Goal: Task Accomplishment & Management: Manage account settings

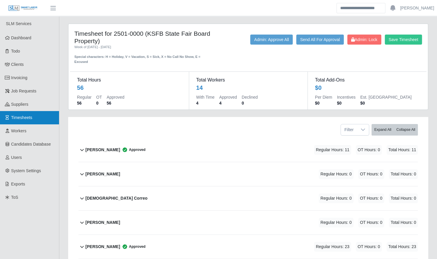
click at [27, 118] on span "Timesheets" at bounding box center [21, 117] width 21 height 5
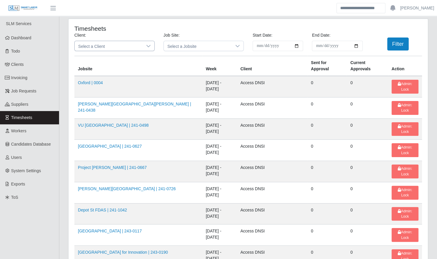
click at [113, 48] on span "Select a Client" at bounding box center [109, 46] width 68 height 10
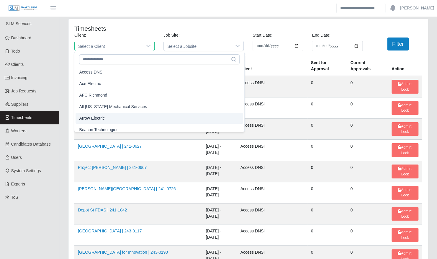
click at [112, 116] on li "Arrow Electric" at bounding box center [160, 118] width 168 height 11
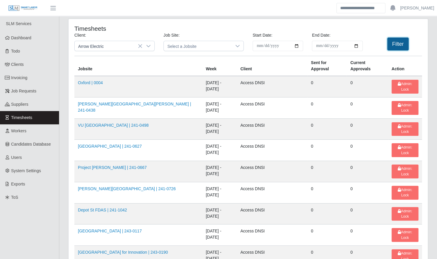
click at [390, 44] on button "Filter" at bounding box center [398, 43] width 22 height 13
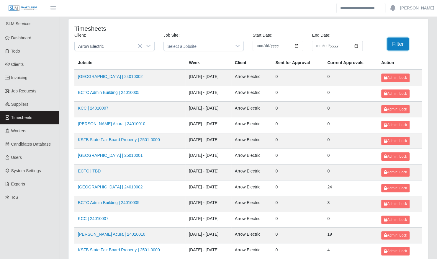
scroll to position [75, 0]
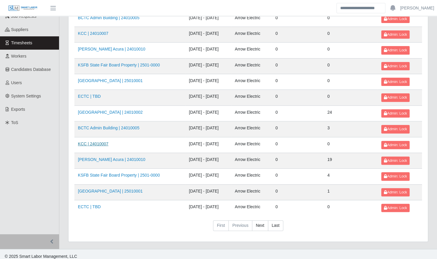
click at [104, 143] on link "KCC | 24010007" at bounding box center [93, 143] width 30 height 5
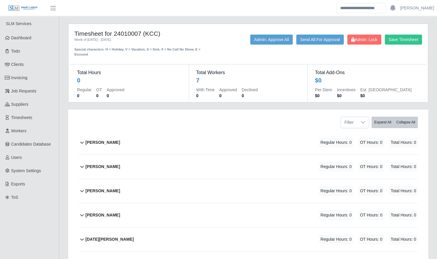
click at [121, 136] on div "[PERSON_NAME] Regular Hours: 0 OT Hours: 0 Total Hours: 0" at bounding box center [252, 142] width 332 height 24
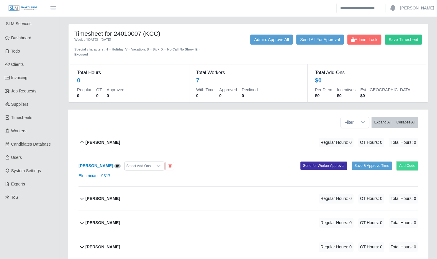
click at [409, 161] on button "Add Code" at bounding box center [408, 165] width 22 height 8
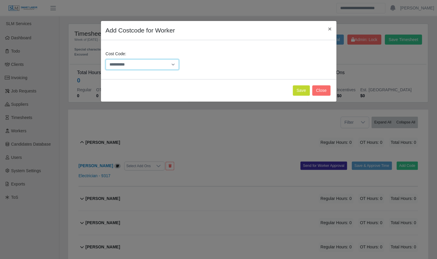
click at [152, 64] on select "**********" at bounding box center [142, 64] width 73 height 10
select select "**********"
click at [106, 59] on select "**********" at bounding box center [142, 64] width 73 height 10
click at [303, 92] on button "Save" at bounding box center [301, 90] width 17 height 10
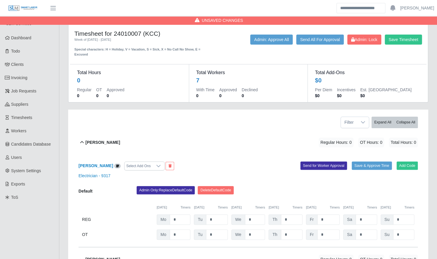
scroll to position [128, 0]
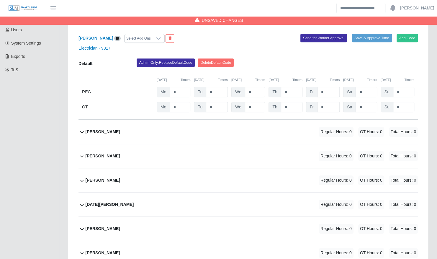
click at [214, 125] on div "Jeisson Castillo Regular Hours: 0 OT Hours: 0 Total Hours: 0" at bounding box center [252, 132] width 332 height 24
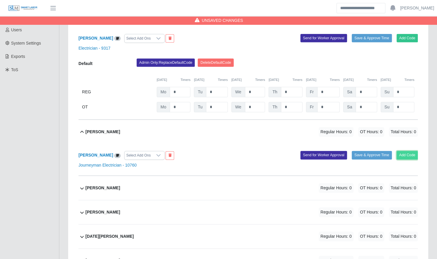
click at [414, 151] on button "Add Code" at bounding box center [408, 155] width 22 height 8
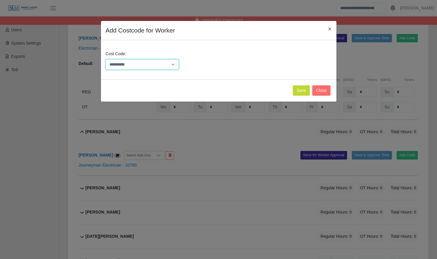
click at [161, 66] on select "**********" at bounding box center [142, 64] width 73 height 10
select select "**********"
click at [106, 59] on select "**********" at bounding box center [142, 64] width 73 height 10
click at [296, 89] on button "Save" at bounding box center [301, 90] width 17 height 10
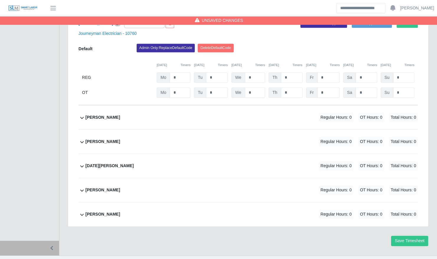
click at [266, 109] on div "Joshua Broughton Regular Hours: 0 OT Hours: 0 Total Hours: 0" at bounding box center [252, 117] width 332 height 24
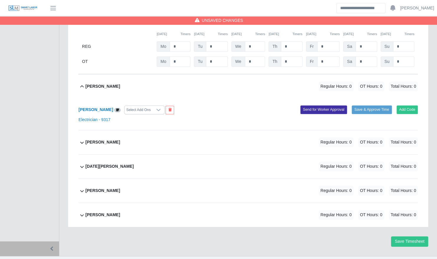
scroll to position [291, 0]
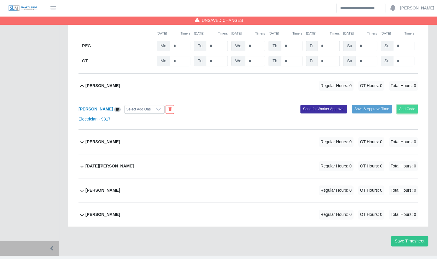
click at [406, 105] on button "Add Code" at bounding box center [408, 109] width 22 height 8
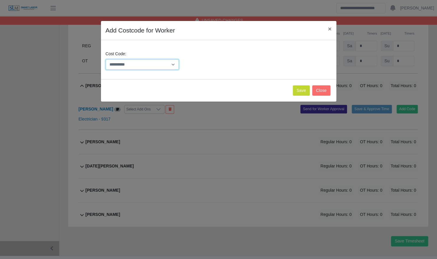
click at [160, 66] on select "**********" at bounding box center [142, 64] width 73 height 10
select select "**********"
click at [106, 59] on select "**********" at bounding box center [142, 64] width 73 height 10
click at [303, 89] on button "Save" at bounding box center [301, 90] width 17 height 10
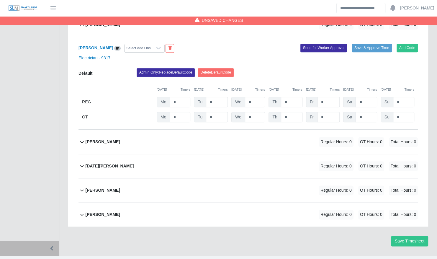
click at [284, 142] on div "Nicholas Reynolds Regular Hours: 0 OT Hours: 0 Total Hours: 0" at bounding box center [252, 142] width 332 height 24
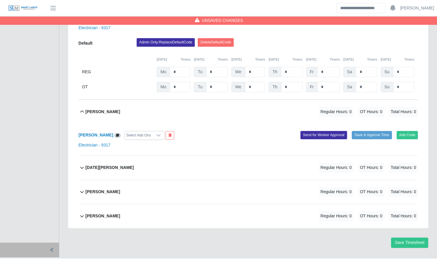
scroll to position [383, 0]
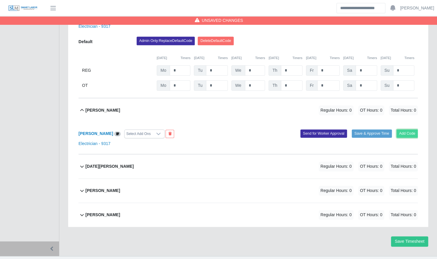
click at [406, 130] on button "Add Code" at bounding box center [408, 133] width 22 height 8
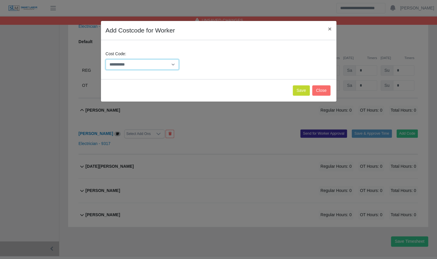
click at [169, 65] on select "**********" at bounding box center [142, 64] width 73 height 10
select select "**********"
click at [106, 59] on select "**********" at bounding box center [142, 64] width 73 height 10
click at [302, 90] on button "Save" at bounding box center [301, 90] width 17 height 10
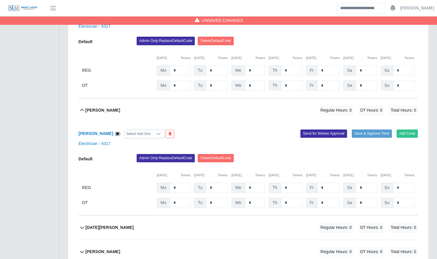
scroll to position [444, 0]
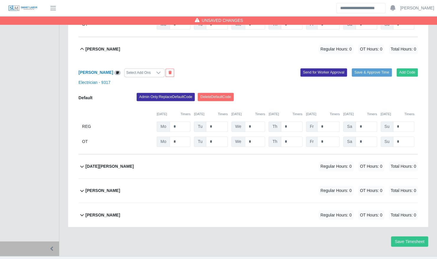
click at [281, 161] on div "Noel Lastres Regular Hours: 0 OT Hours: 0 Total Hours: 0" at bounding box center [252, 166] width 332 height 24
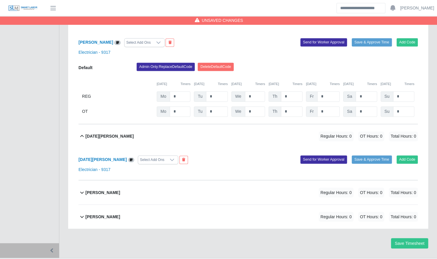
scroll to position [476, 0]
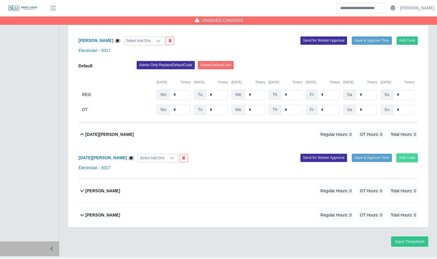
click at [406, 153] on button "Add Code" at bounding box center [408, 157] width 22 height 8
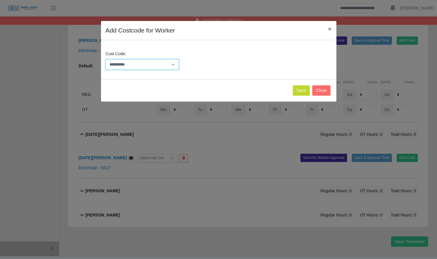
click at [152, 63] on select "**********" at bounding box center [142, 64] width 73 height 10
select select "**********"
click at [106, 59] on select "**********" at bounding box center [142, 64] width 73 height 10
click at [303, 92] on button "Save" at bounding box center [301, 90] width 17 height 10
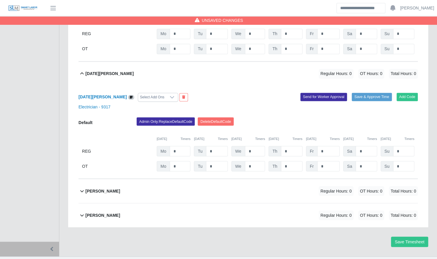
click at [299, 180] on div "Rodolfo Boixfinseca Regular Hours: 0 OT Hours: 0 Total Hours: 0" at bounding box center [252, 191] width 332 height 24
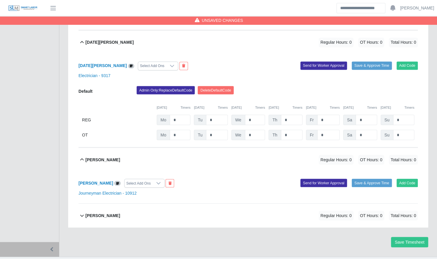
scroll to position [569, 0]
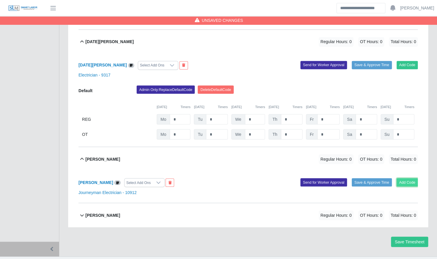
click at [414, 178] on button "Add Code" at bounding box center [408, 182] width 22 height 8
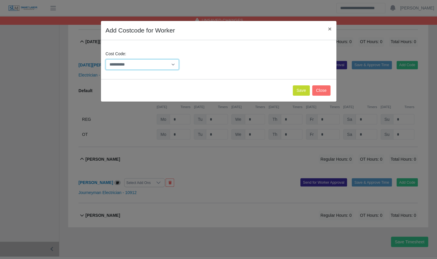
click at [148, 66] on select "**********" at bounding box center [142, 64] width 73 height 10
select select "**********"
click at [106, 59] on select "**********" at bounding box center [142, 64] width 73 height 10
click at [299, 93] on button "Save" at bounding box center [301, 90] width 17 height 10
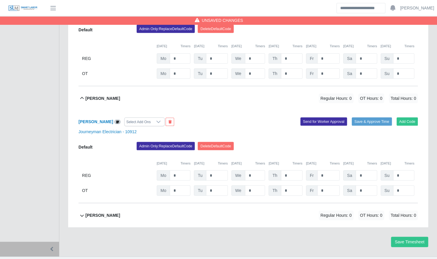
click at [303, 210] on div "Regular Hours: 0 OT Hours: 0 Total Hours: 0" at bounding box center [360, 215] width 116 height 10
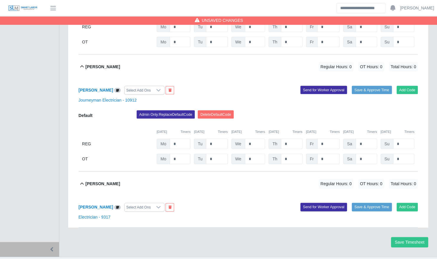
scroll to position [662, 0]
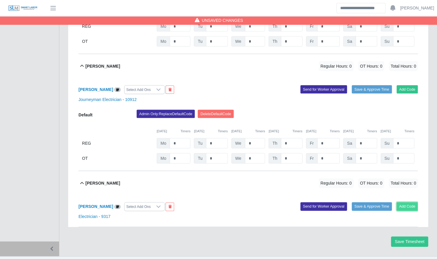
click at [403, 202] on button "Add Code" at bounding box center [408, 206] width 22 height 8
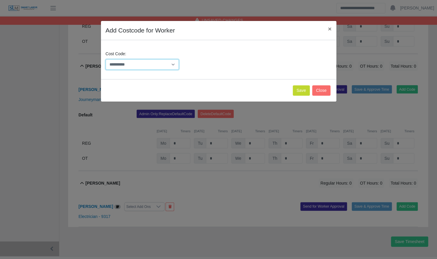
click at [161, 68] on select "**********" at bounding box center [142, 64] width 73 height 10
select select "**********"
click at [106, 59] on select "**********" at bounding box center [142, 64] width 73 height 10
click at [303, 91] on button "Save" at bounding box center [301, 90] width 17 height 10
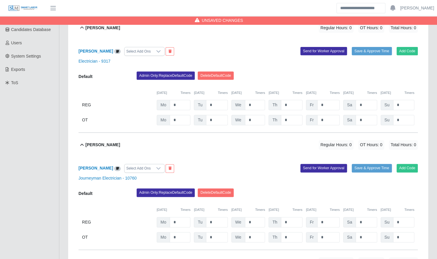
scroll to position [73, 0]
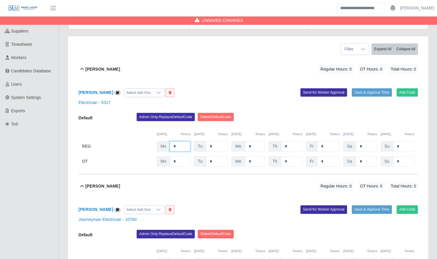
click at [176, 141] on input "*" at bounding box center [180, 146] width 21 height 10
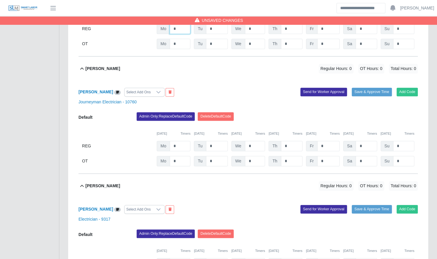
scroll to position [192, 0]
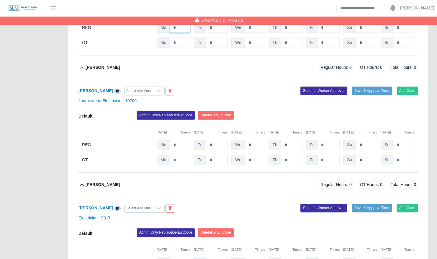
type input "*"
click at [176, 33] on input "*" at bounding box center [180, 27] width 21 height 10
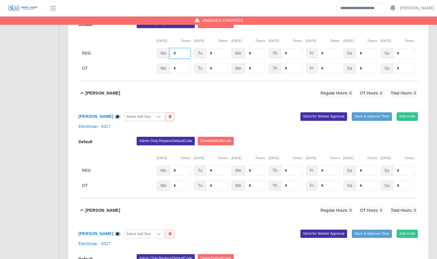
scroll to position [280, 0]
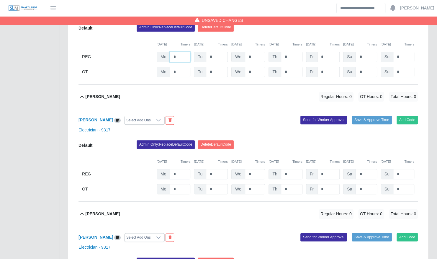
type input "*"
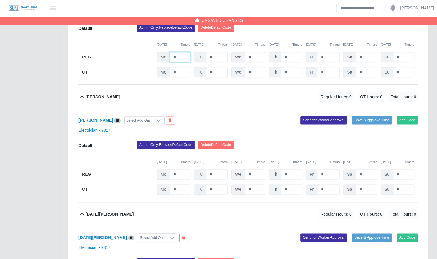
scroll to position [398, 0]
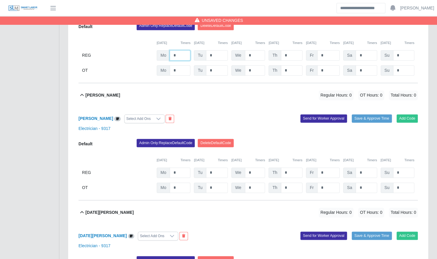
type input "*"
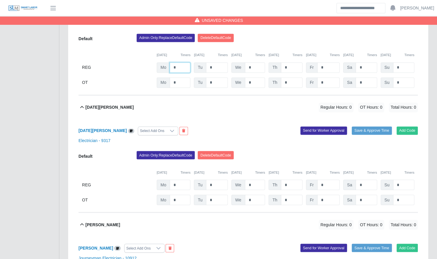
scroll to position [505, 0]
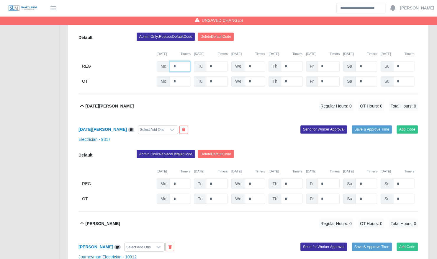
type input "*"
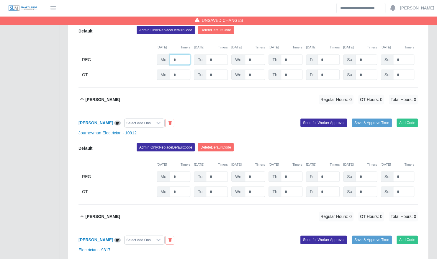
scroll to position [630, 0]
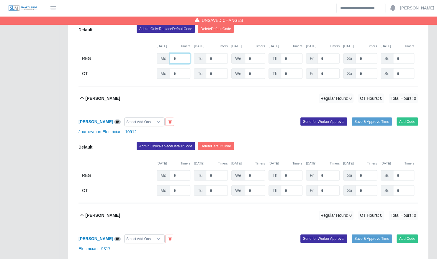
type input "*"
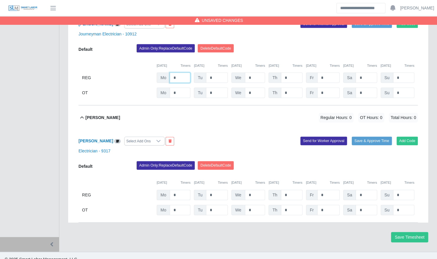
type input "*"
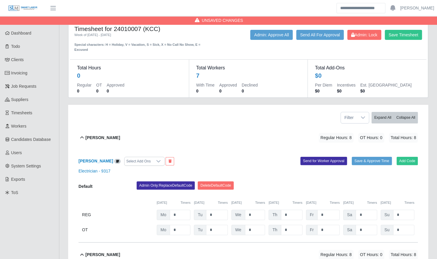
scroll to position [0, 0]
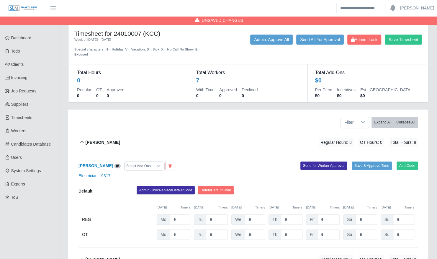
type input "*"
click at [223, 215] on input "*" at bounding box center [217, 219] width 22 height 10
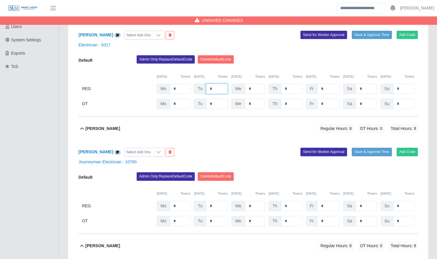
scroll to position [133, 0]
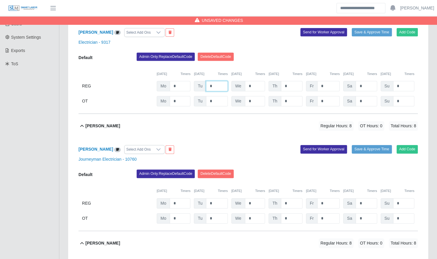
type input "*"
click at [219, 91] on input "*" at bounding box center [217, 86] width 22 height 10
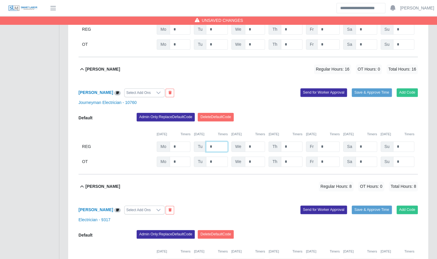
scroll to position [191, 0]
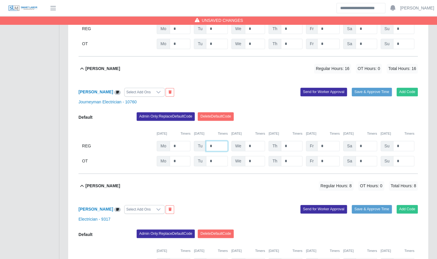
type input "*"
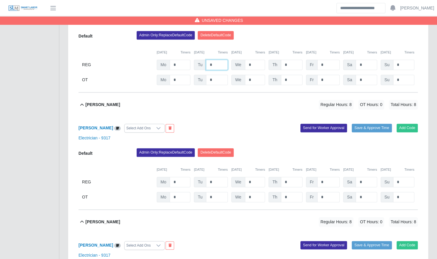
scroll to position [274, 0]
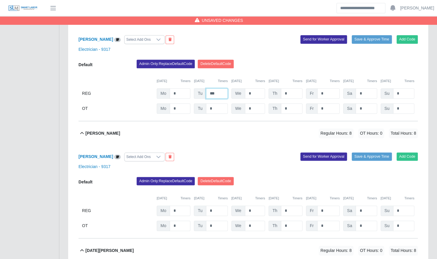
scroll to position [361, 0]
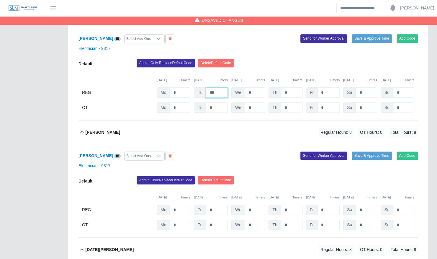
type input "***"
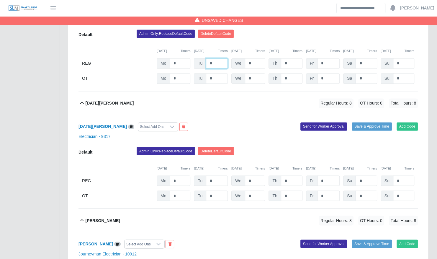
scroll to position [511, 0]
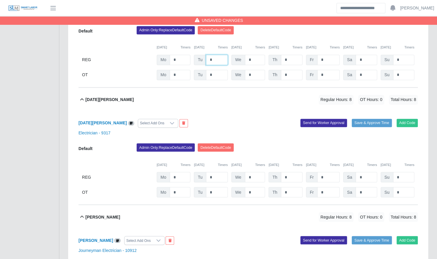
type input "*"
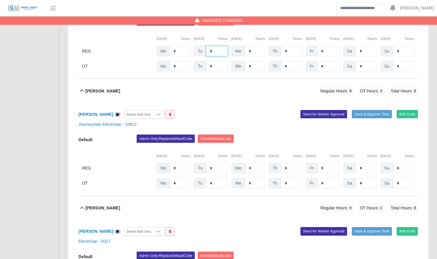
scroll to position [639, 0]
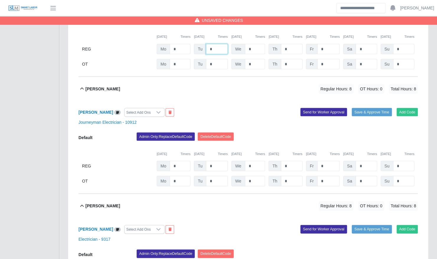
type input "*"
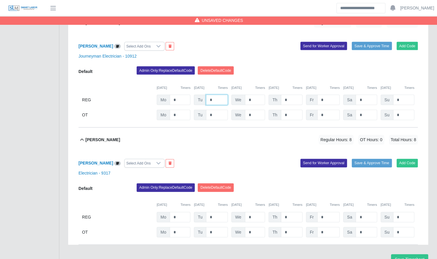
scroll to position [727, 0]
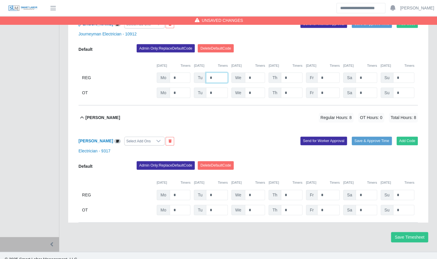
type input "*"
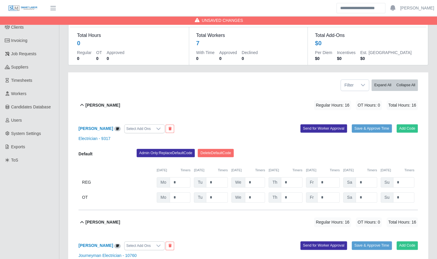
scroll to position [0, 0]
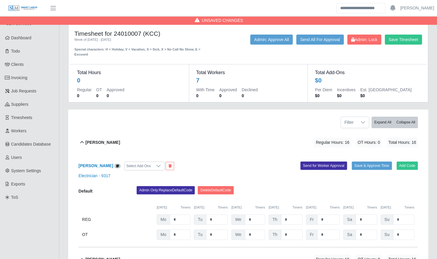
type input "*"
click at [253, 214] on input "*" at bounding box center [255, 219] width 20 height 10
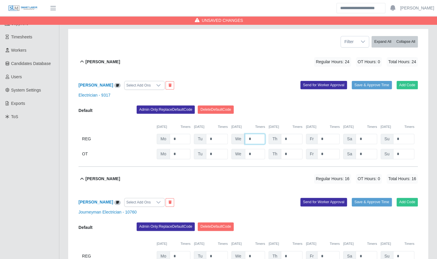
scroll to position [86, 0]
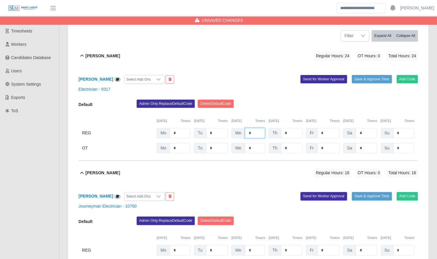
type input "*"
click at [255, 138] on input "*" at bounding box center [255, 133] width 20 height 10
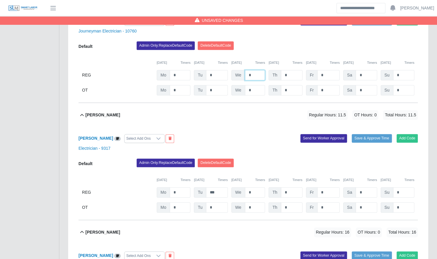
scroll to position [262, 0]
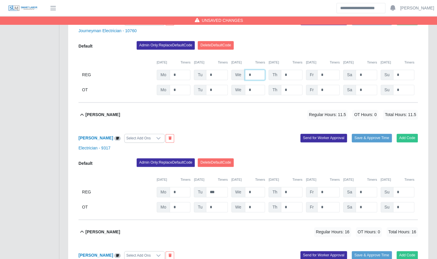
type input "*"
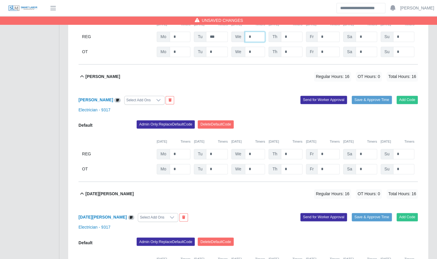
scroll to position [417, 0]
type input "*"
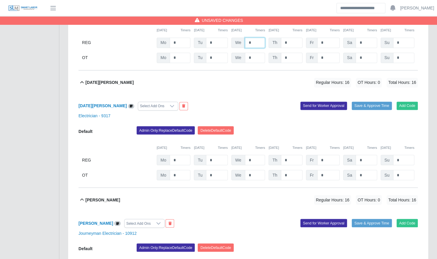
scroll to position [529, 0]
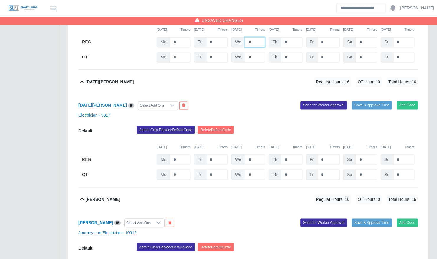
type input "*"
click at [254, 159] on div "Default Admin Only: Replace Default Code Delete Default Code 08/25/2025 Timers …" at bounding box center [248, 152] width 339 height 54
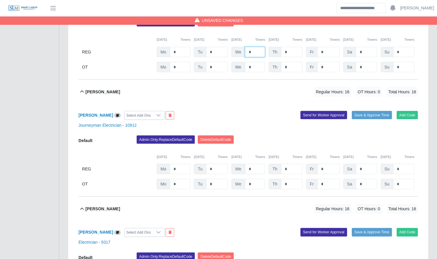
type input "*"
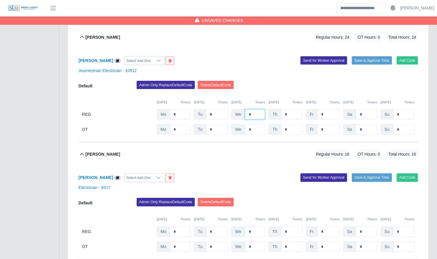
scroll to position [727, 0]
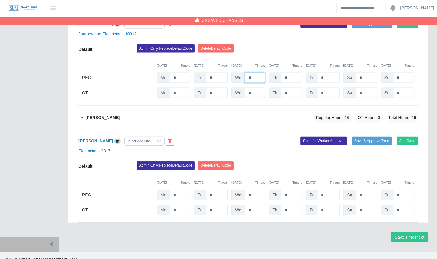
type input "*"
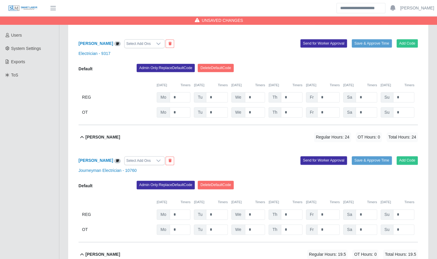
scroll to position [0, 0]
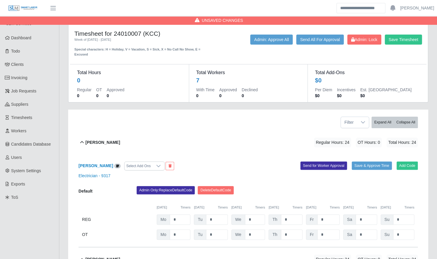
type input "*"
click at [297, 215] on input "*" at bounding box center [292, 219] width 22 height 10
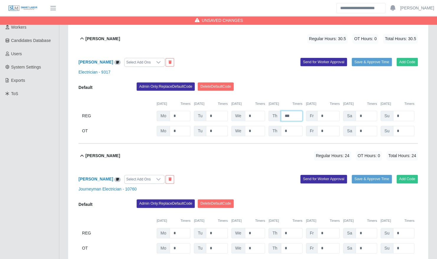
scroll to position [108, 0]
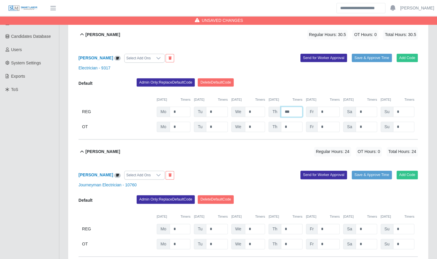
type input "***"
click at [293, 117] on input "*" at bounding box center [292, 112] width 22 height 10
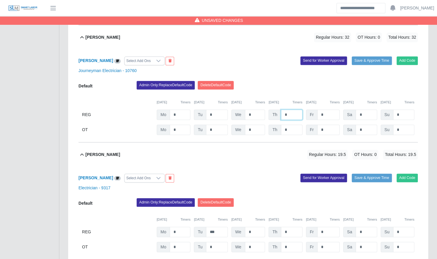
scroll to position [223, 0]
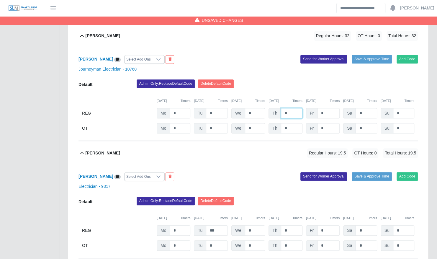
type input "*"
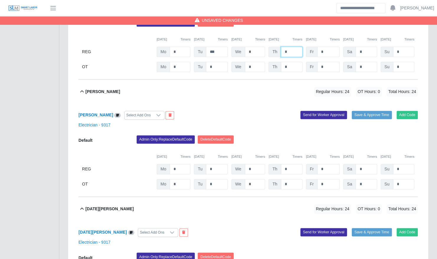
scroll to position [403, 0]
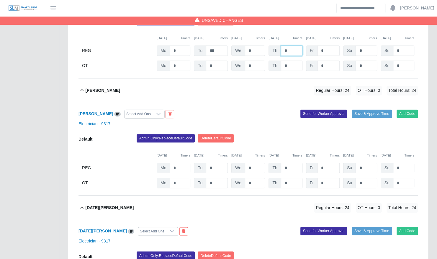
type input "*"
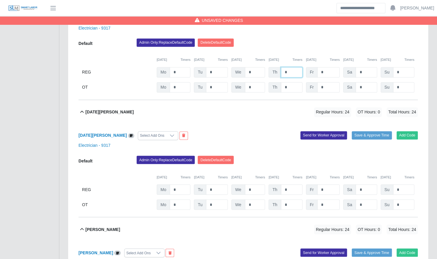
scroll to position [499, 0]
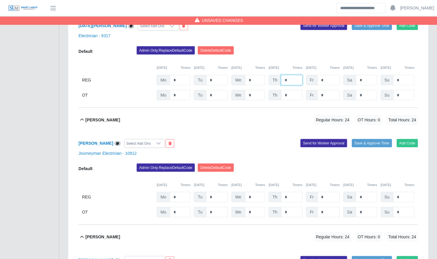
scroll to position [665, 0]
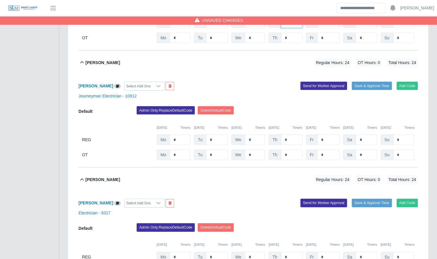
type input "*"
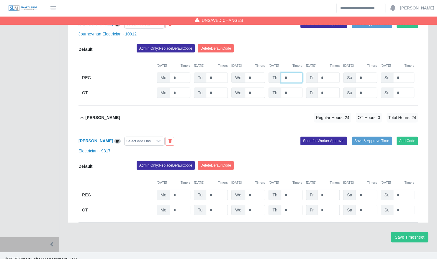
type input "*"
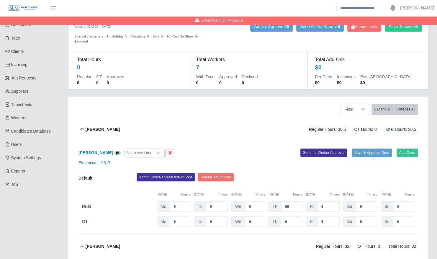
scroll to position [0, 0]
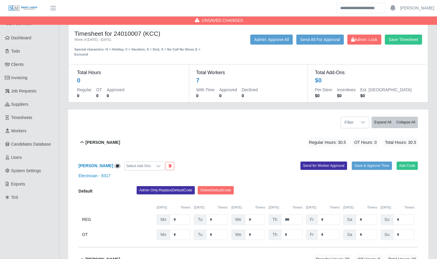
type input "*"
click at [327, 216] on input "*" at bounding box center [328, 219] width 22 height 10
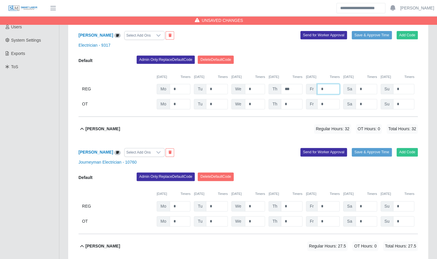
scroll to position [131, 0]
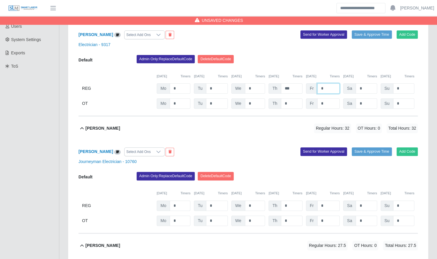
type input "*"
click at [326, 94] on input "*" at bounding box center [328, 88] width 22 height 10
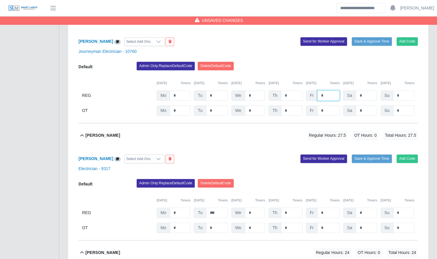
scroll to position [242, 0]
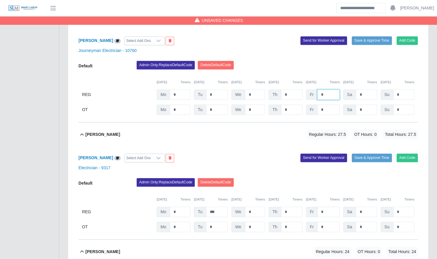
type input "*"
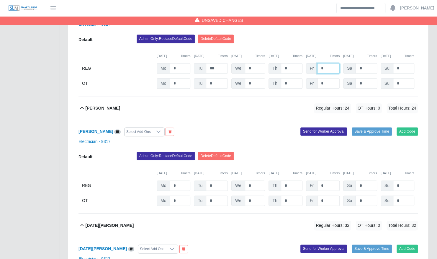
scroll to position [393, 0]
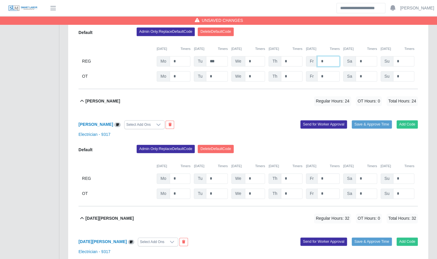
type input "*"
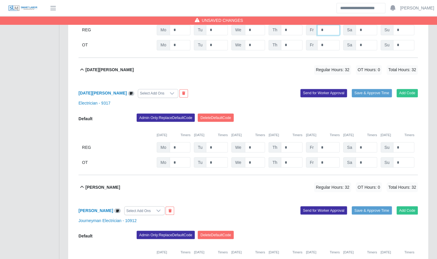
scroll to position [541, 0]
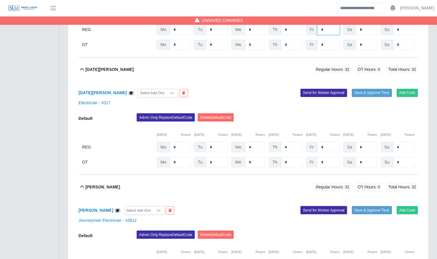
type input "*"
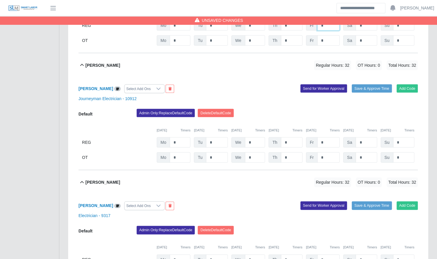
scroll to position [666, 0]
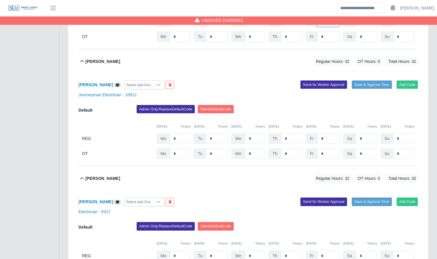
type input "*"
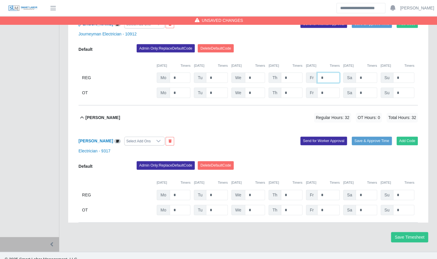
type input "*"
click at [342, 162] on div "Admin Only: Replace Default Code Delete Default Code" at bounding box center [277, 167] width 290 height 12
click at [410, 232] on button "Save Timesheet" at bounding box center [409, 237] width 37 height 10
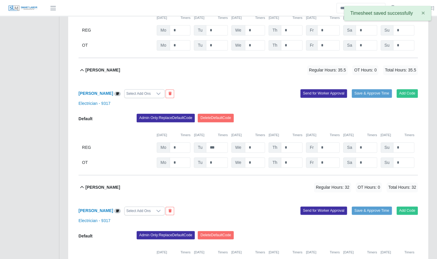
scroll to position [0, 0]
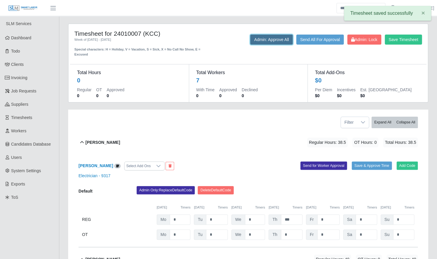
click at [269, 35] on button "Admin: Approve All" at bounding box center [271, 40] width 43 height 10
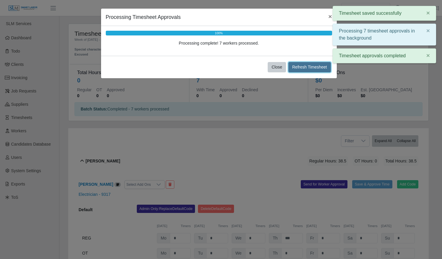
click at [311, 64] on button "Refresh Timesheet" at bounding box center [309, 67] width 43 height 10
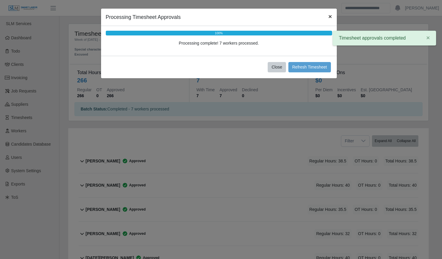
click at [330, 17] on span "×" at bounding box center [330, 16] width 4 height 7
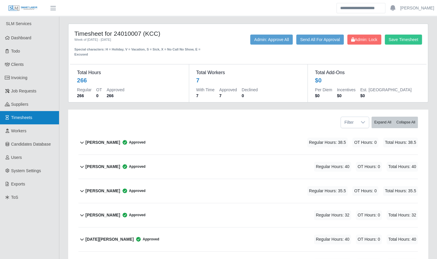
click at [34, 119] on link "Timesheets" at bounding box center [29, 117] width 59 height 13
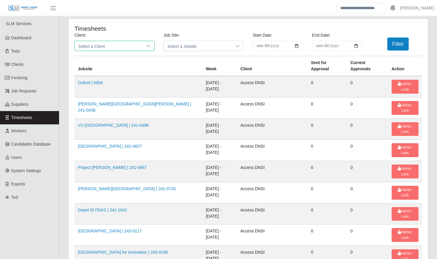
click at [132, 44] on span "Select a Client" at bounding box center [109, 46] width 68 height 10
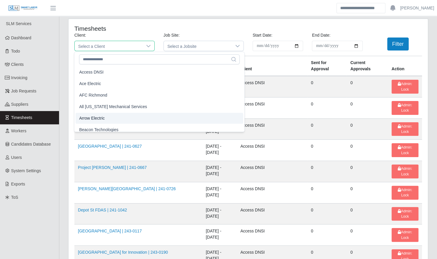
click at [110, 119] on li "Arrow Electric" at bounding box center [160, 118] width 168 height 11
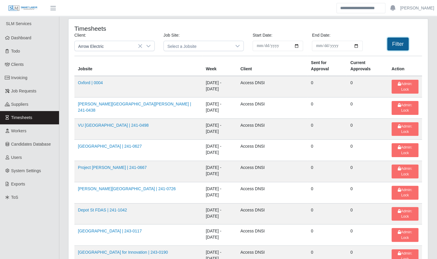
click at [396, 45] on button "Filter" at bounding box center [398, 43] width 22 height 13
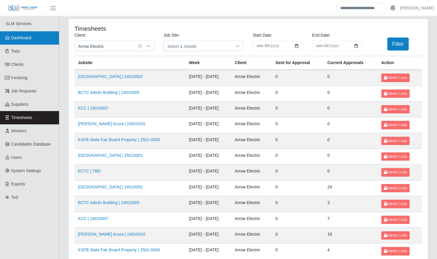
click at [41, 35] on link "Dashboard" at bounding box center [29, 37] width 59 height 13
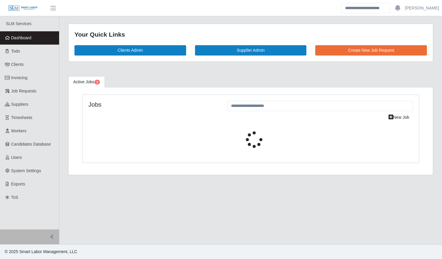
select select "****"
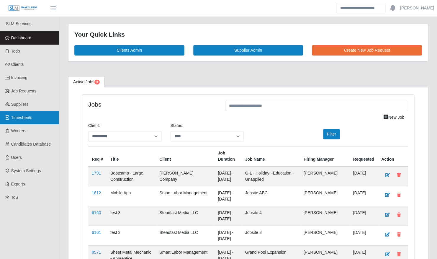
click at [40, 116] on link "Timesheets" at bounding box center [29, 117] width 59 height 13
